Goal: Find specific page/section: Find specific page/section

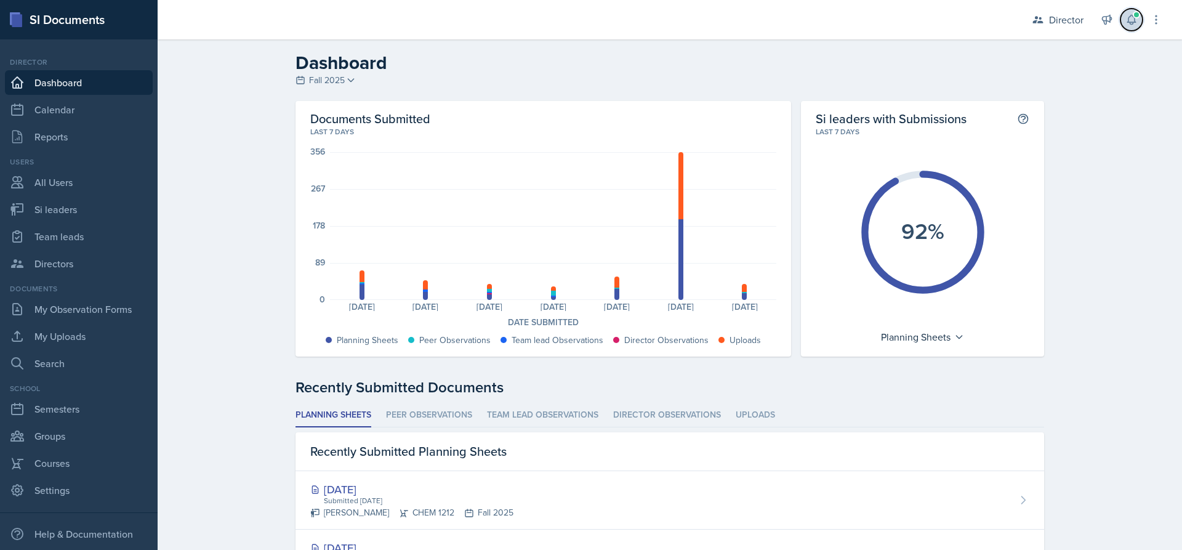
click at [1127, 23] on icon at bounding box center [1131, 20] width 12 height 12
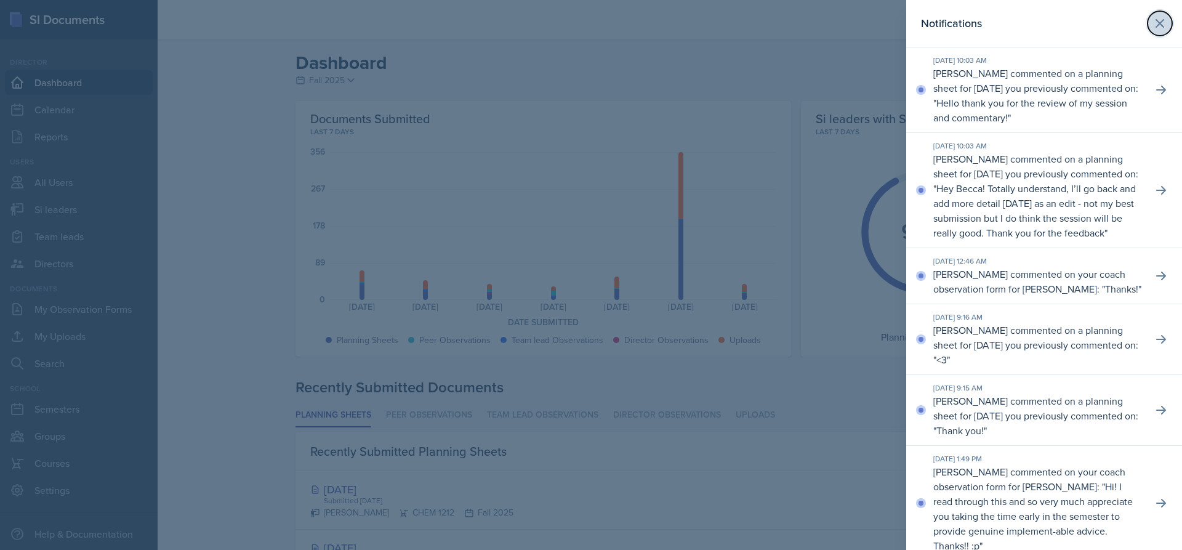
click at [1156, 30] on icon at bounding box center [1160, 23] width 15 height 15
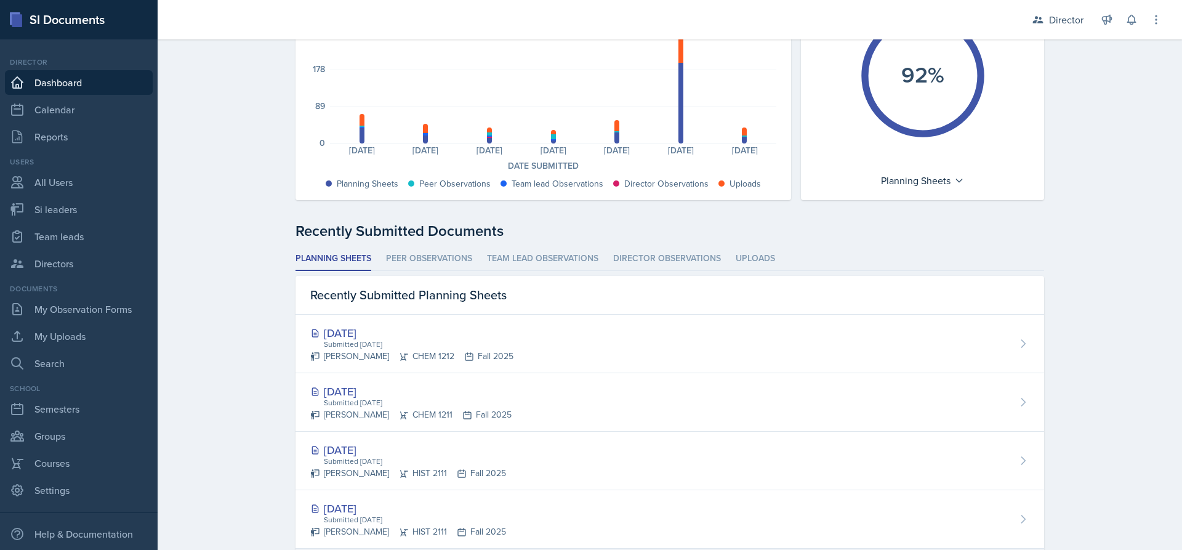
scroll to position [308, 0]
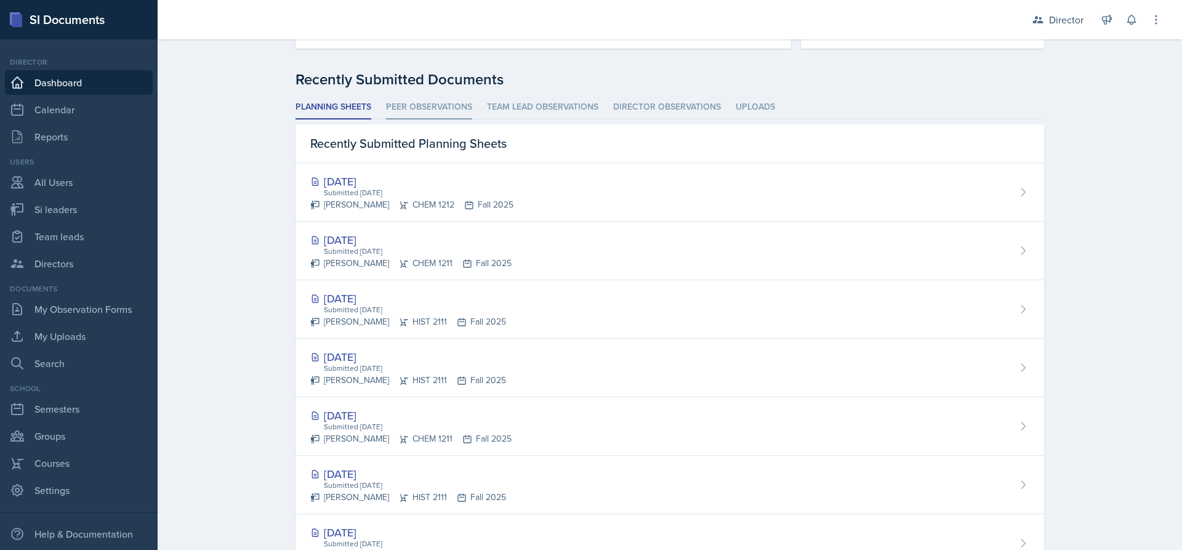
click at [416, 95] on li "Peer Observations" at bounding box center [429, 107] width 86 height 24
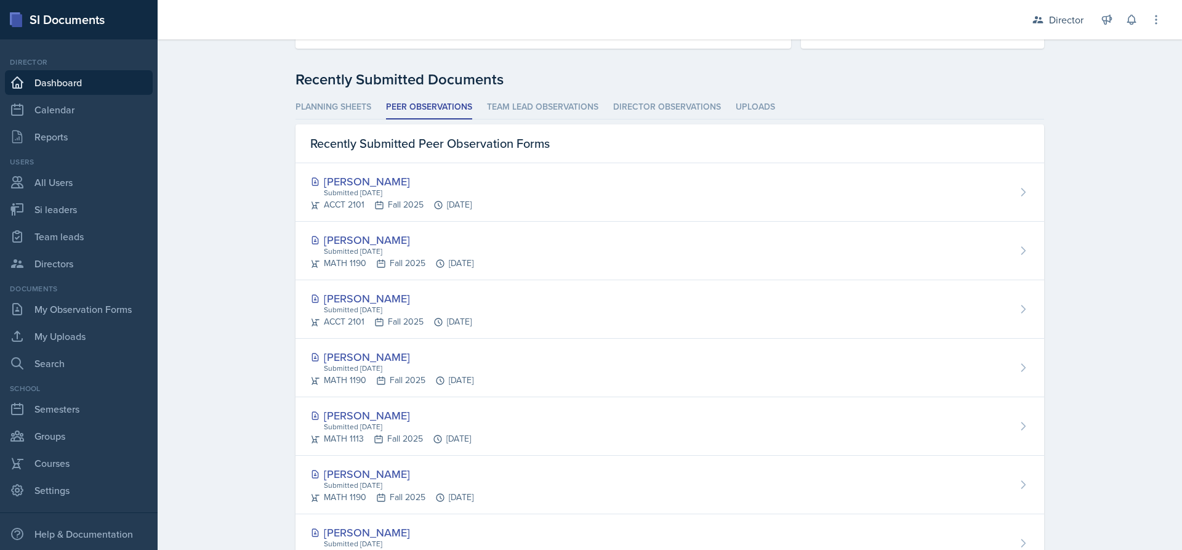
click at [1066, 31] on div "Director Director Team lead Ka-Chow Crew / Spring 2025 Team lead Yoshi / Fall 2…" at bounding box center [1089, 19] width 148 height 39
click at [1061, 9] on div "Director Director Team lead Ka-Chow Crew / Spring 2025 Team lead Yoshi / Fall 2…" at bounding box center [1089, 19] width 148 height 39
click at [1057, 25] on div "Director" at bounding box center [1066, 19] width 34 height 15
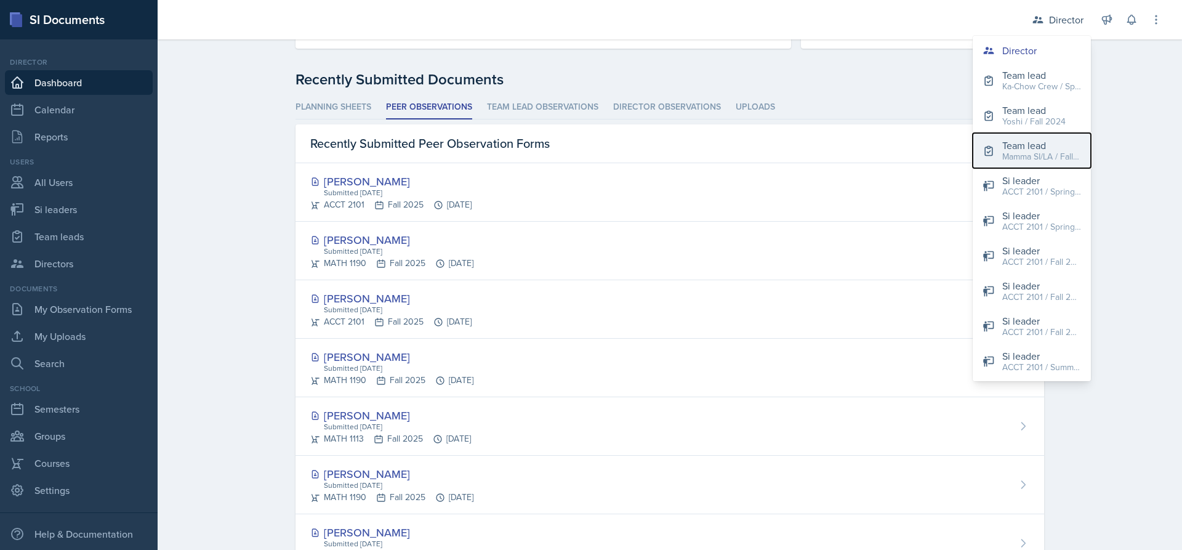
click at [1044, 153] on div "Mamma SI/LA / Fall 2025" at bounding box center [1041, 156] width 79 height 13
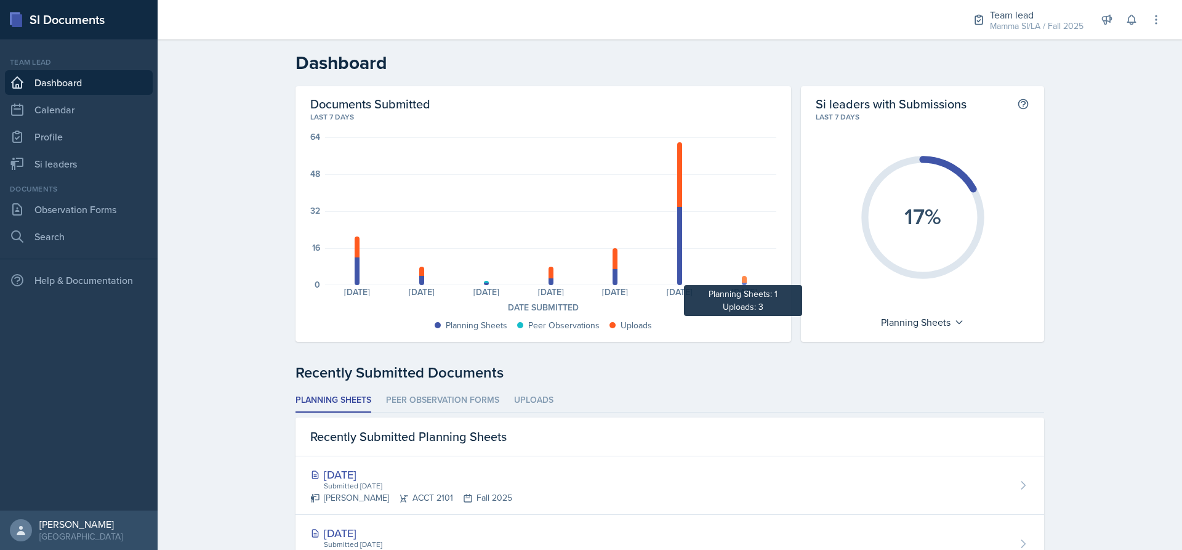
click at [742, 283] on div at bounding box center [744, 284] width 5 height 2
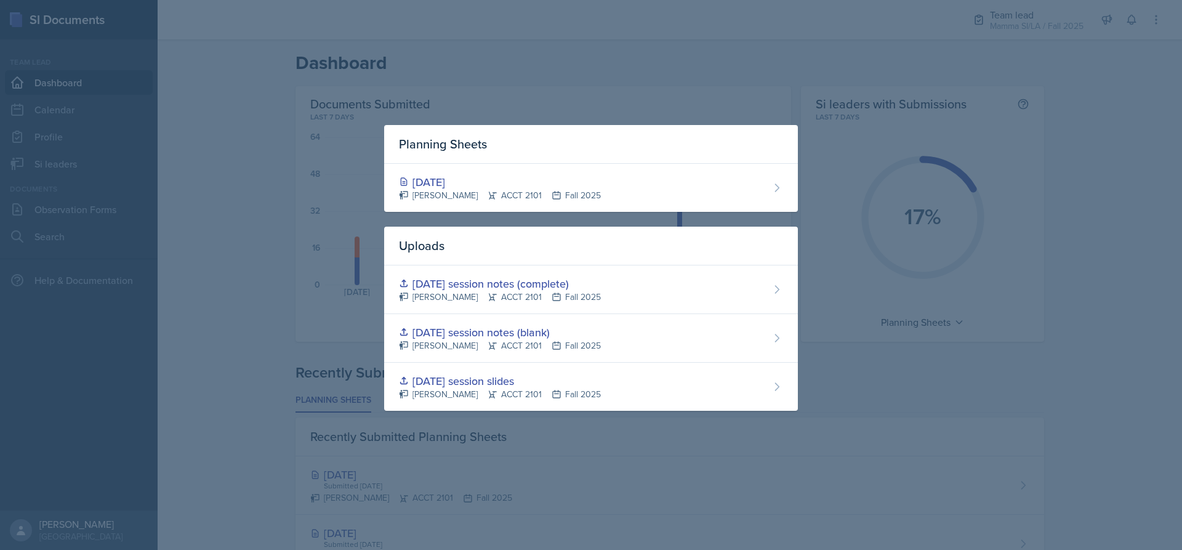
click at [1045, 260] on div at bounding box center [591, 275] width 1182 height 550
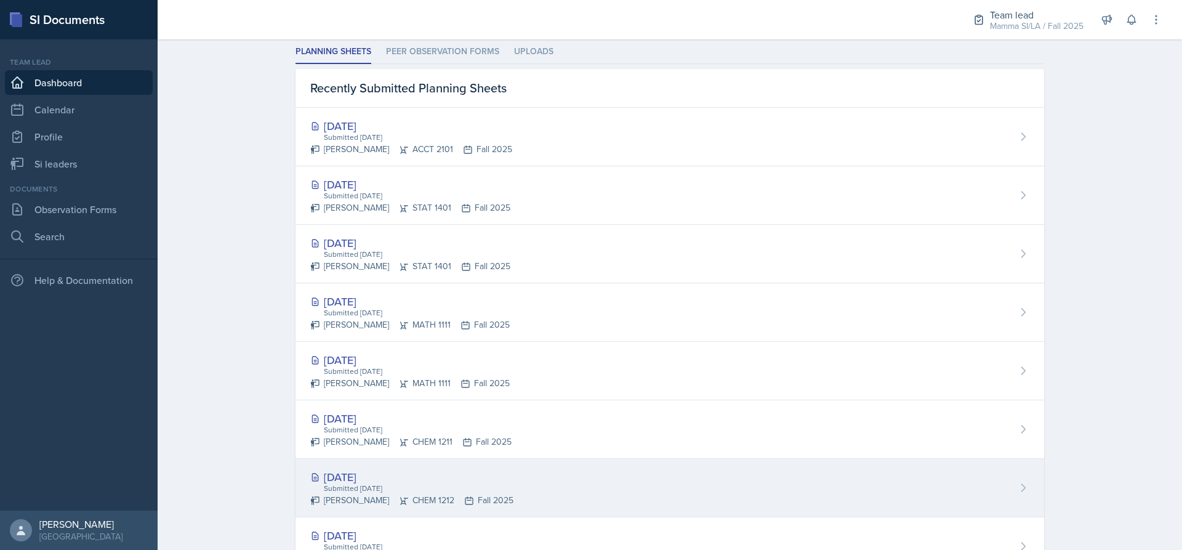
scroll to position [336, 0]
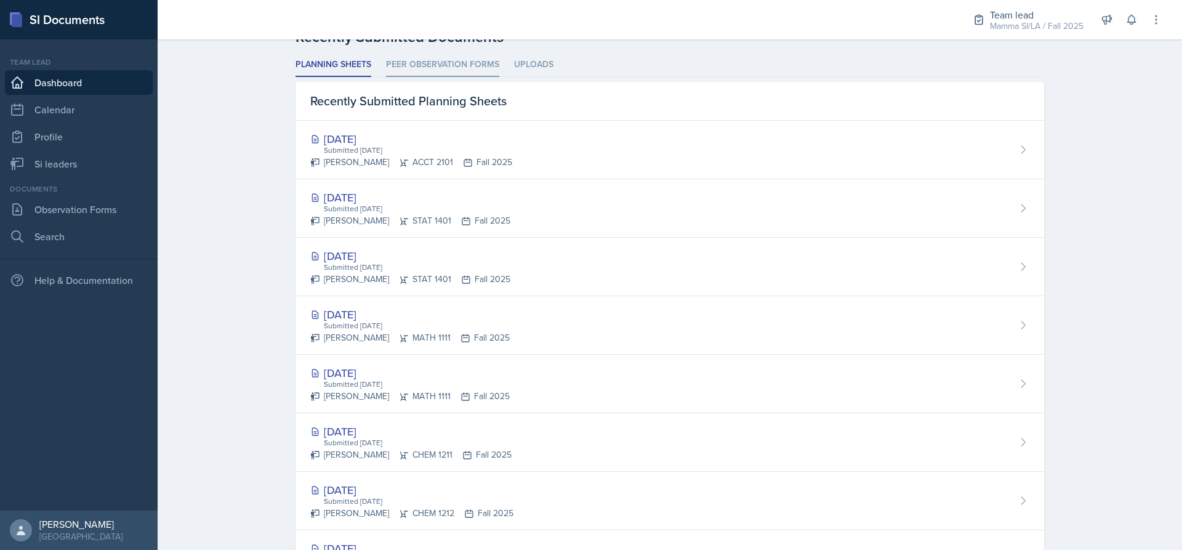
drag, startPoint x: 443, startPoint y: 50, endPoint x: 448, endPoint y: 58, distance: 8.9
click at [445, 53] on div "Recently Submitted Documents Planning Sheets Peer Observation Forms Uploads Pla…" at bounding box center [670, 365] width 749 height 679
click at [451, 63] on li "Peer Observation Forms" at bounding box center [442, 65] width 113 height 24
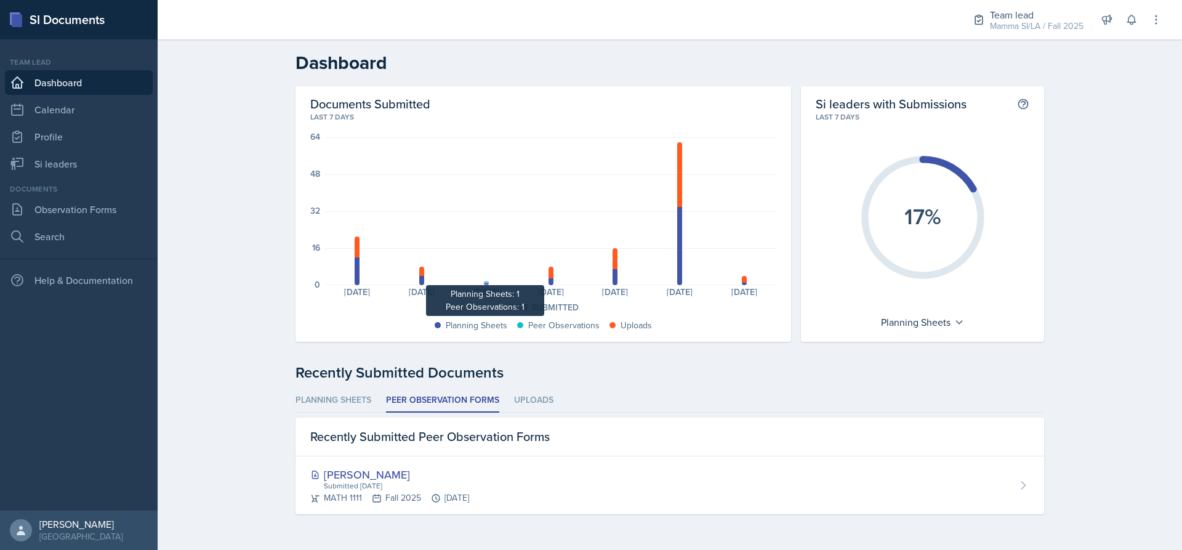
click at [484, 282] on div at bounding box center [486, 282] width 5 height 2
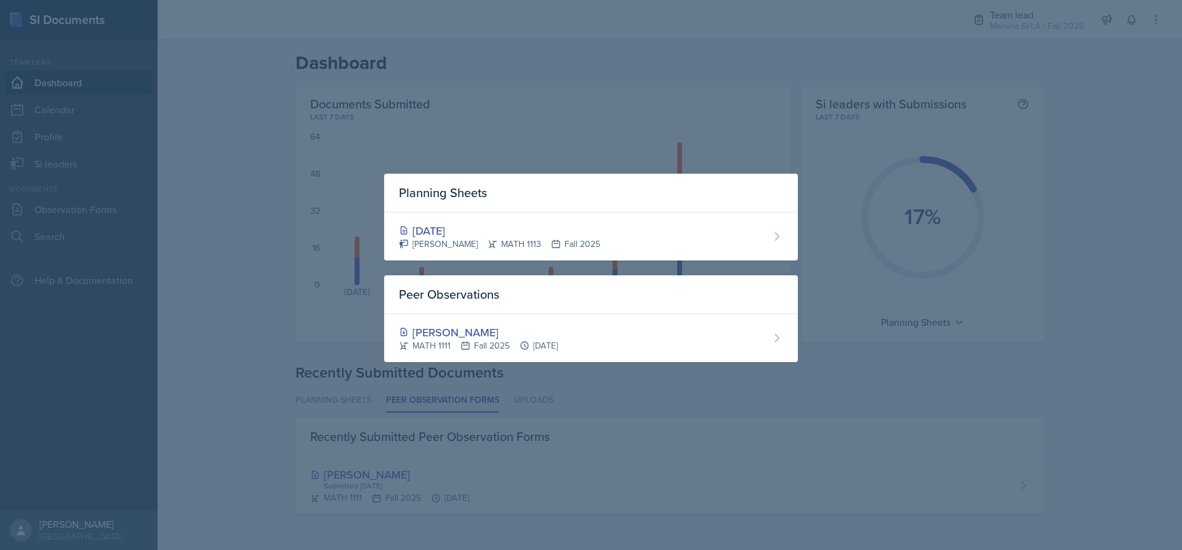
click at [1036, 370] on div at bounding box center [591, 275] width 1182 height 550
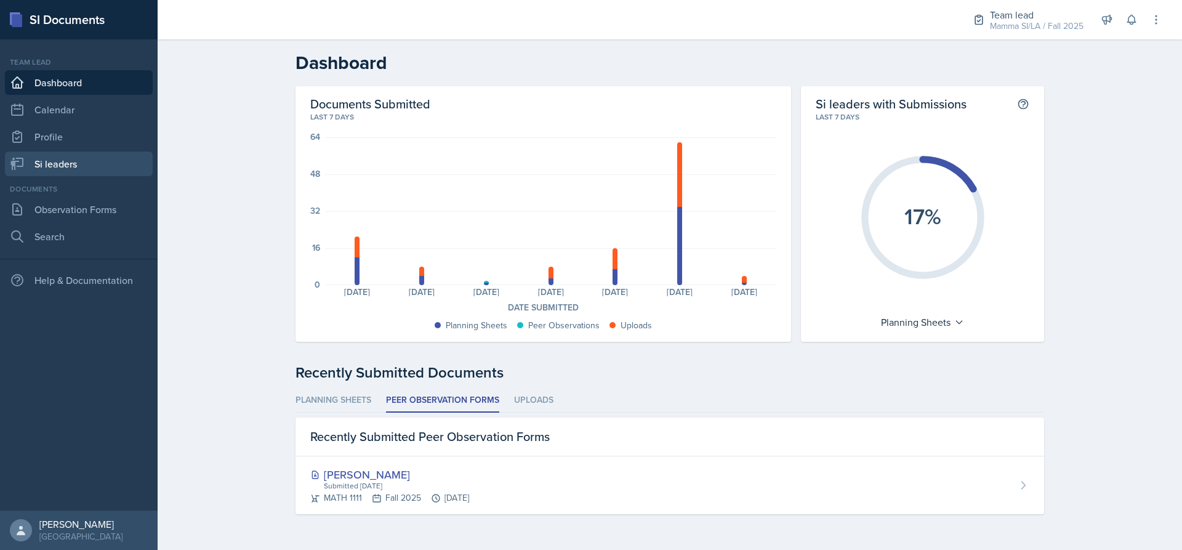
click at [74, 152] on link "Si leaders" at bounding box center [79, 163] width 148 height 25
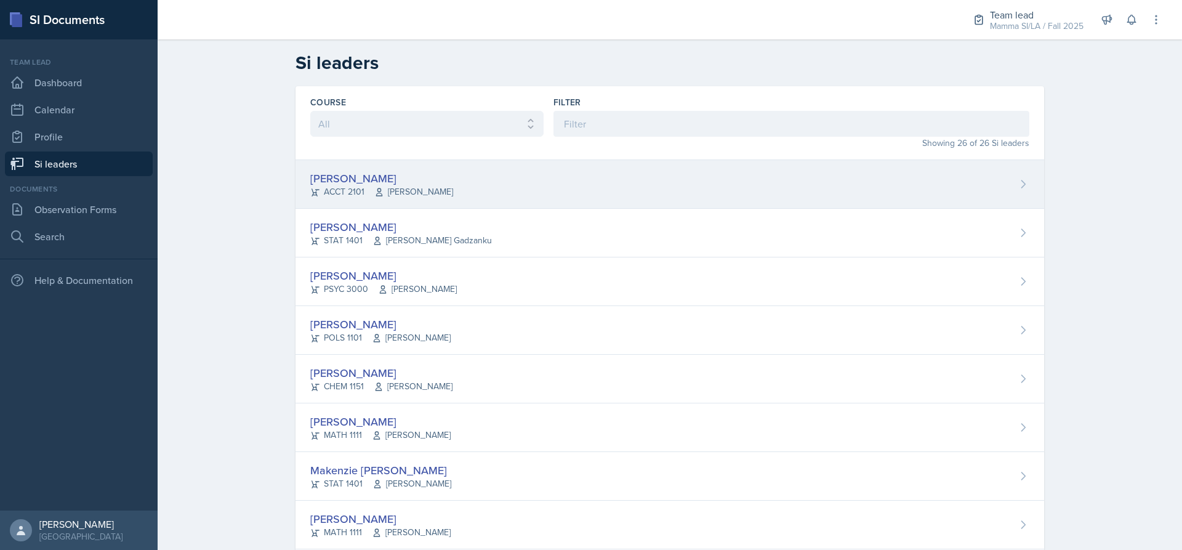
click at [376, 194] on icon at bounding box center [379, 192] width 10 height 10
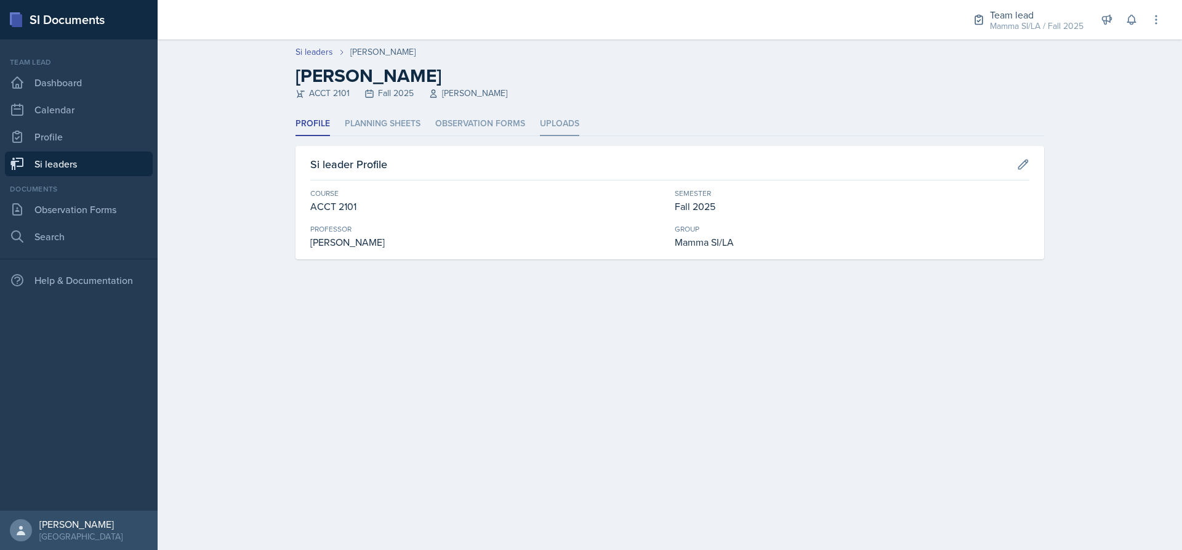
click at [557, 120] on li "Uploads" at bounding box center [559, 124] width 39 height 24
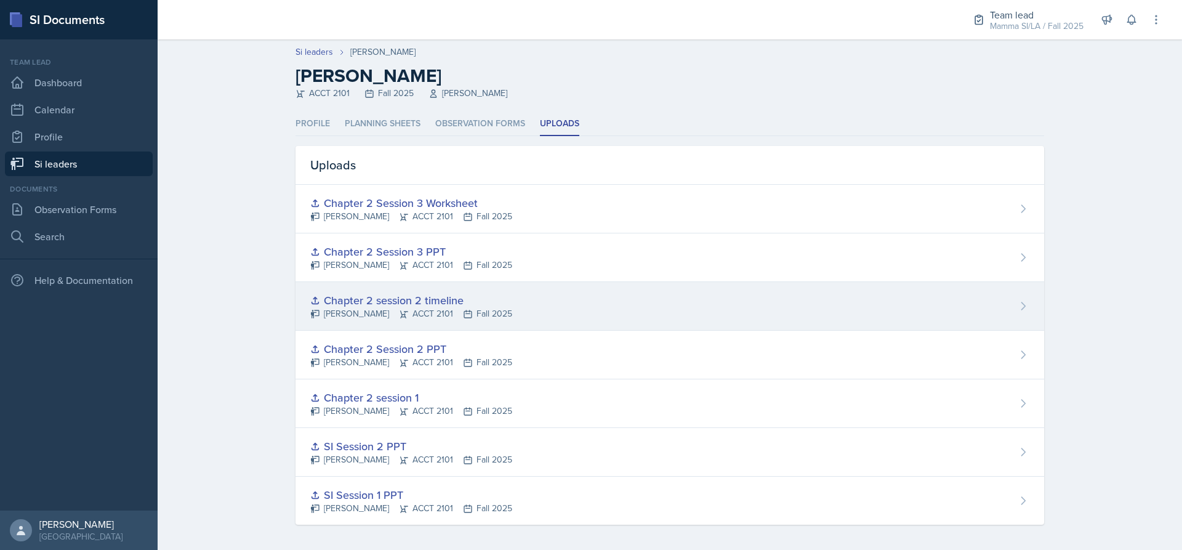
click at [422, 302] on div "Chapter 2 session 2 timeline" at bounding box center [411, 300] width 202 height 17
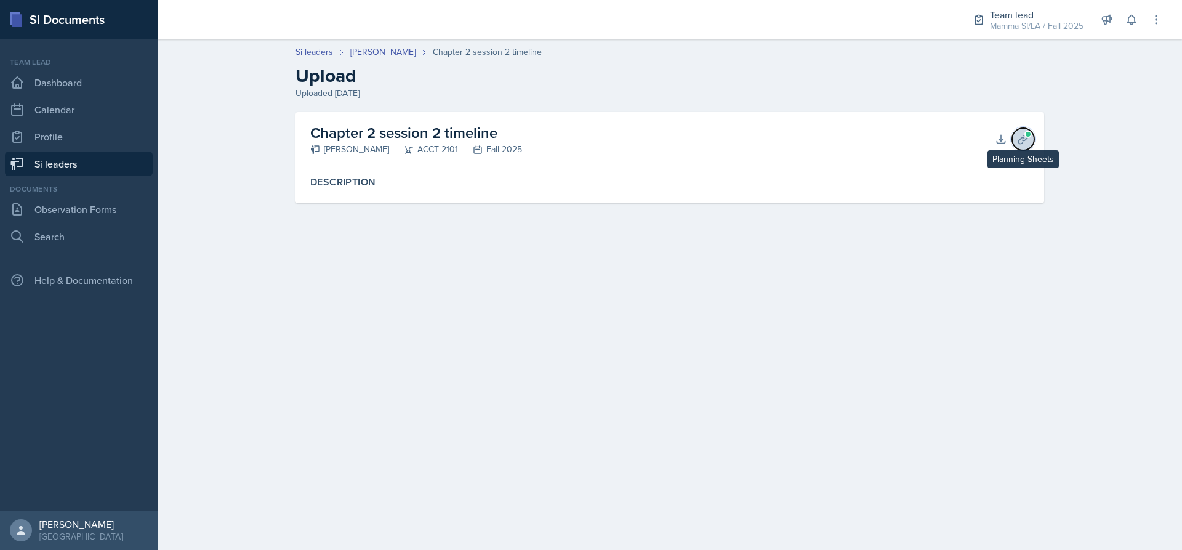
click at [1017, 141] on icon at bounding box center [1023, 139] width 12 height 12
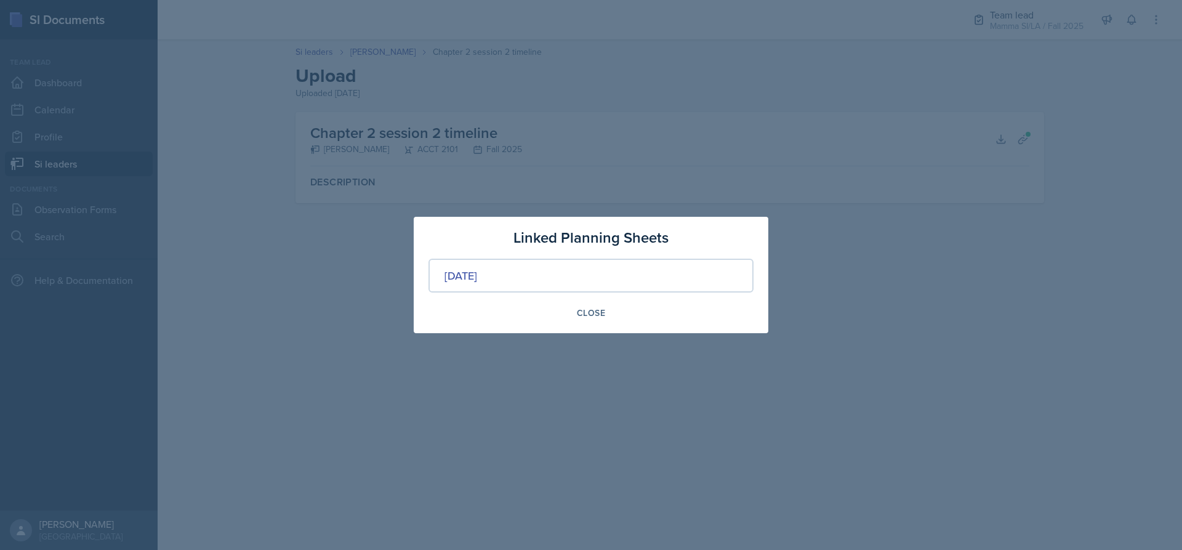
click at [884, 164] on div at bounding box center [591, 275] width 1182 height 550
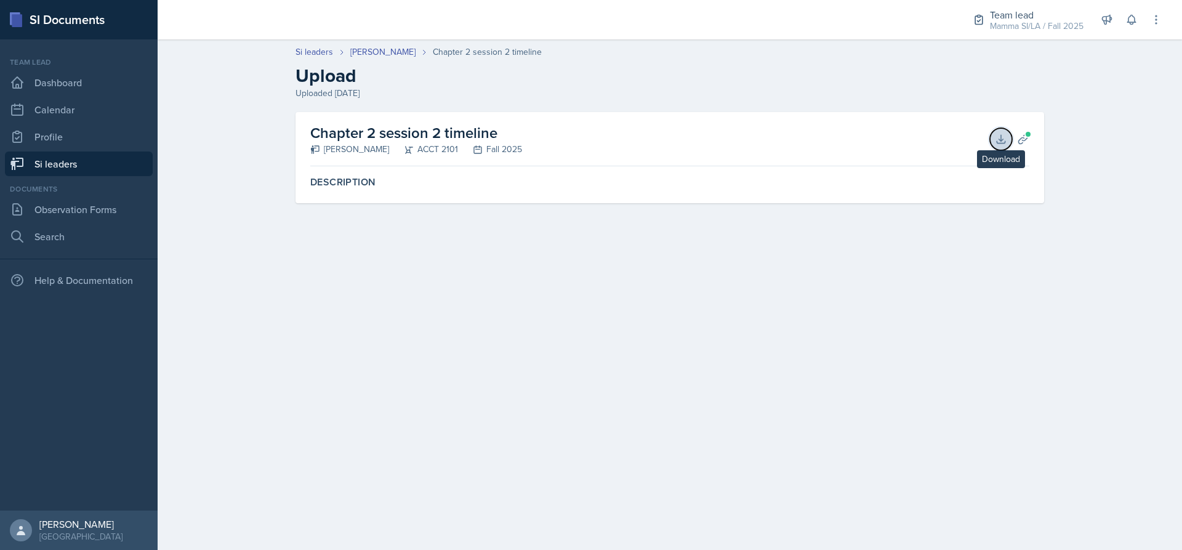
click at [998, 137] on icon at bounding box center [1001, 139] width 12 height 12
